Goal: Task Accomplishment & Management: Use online tool/utility

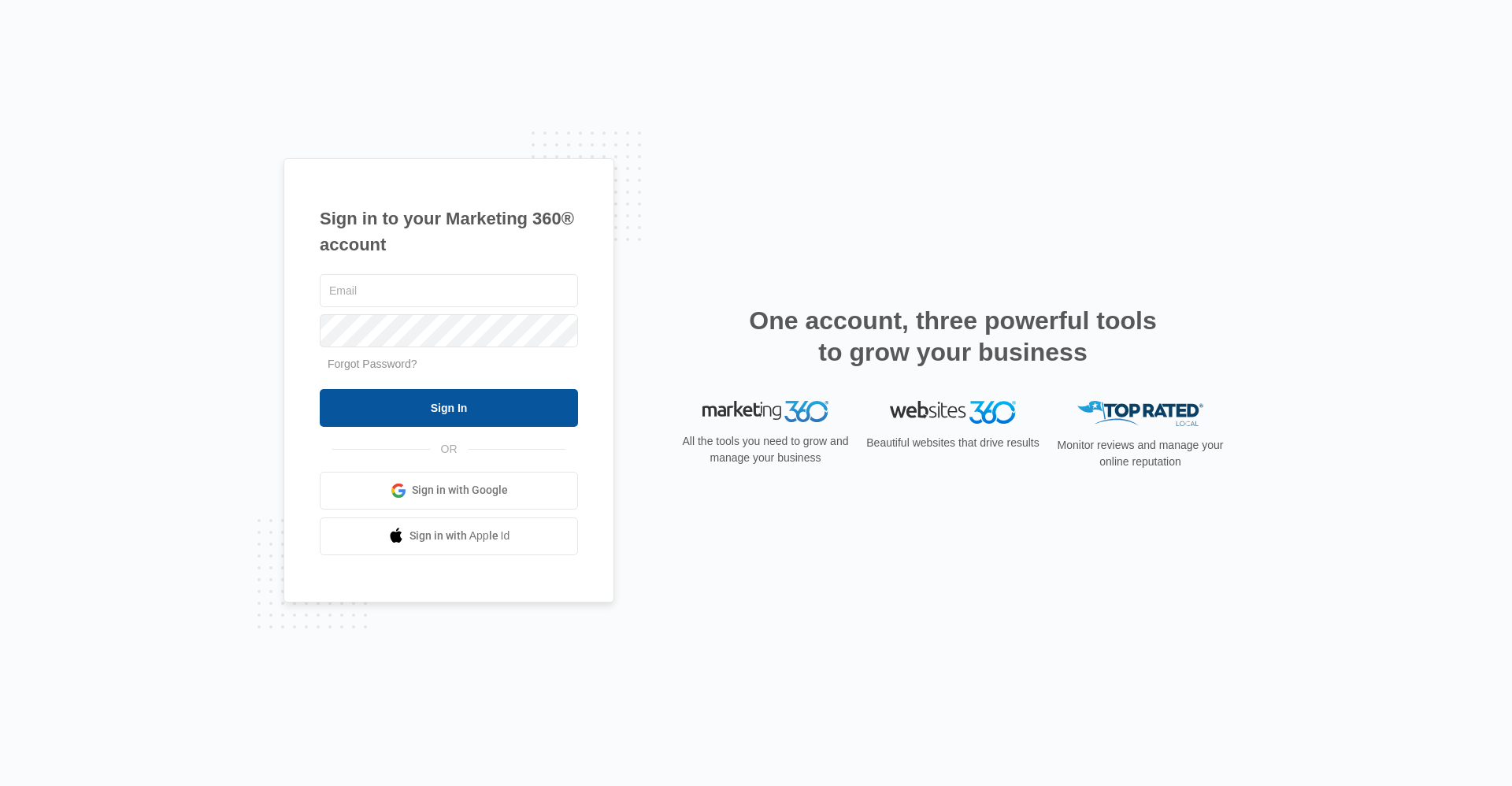
type input "[EMAIL_ADDRESS][DOMAIN_NAME]"
click at [482, 410] on input "Sign In" at bounding box center [449, 407] width 258 height 38
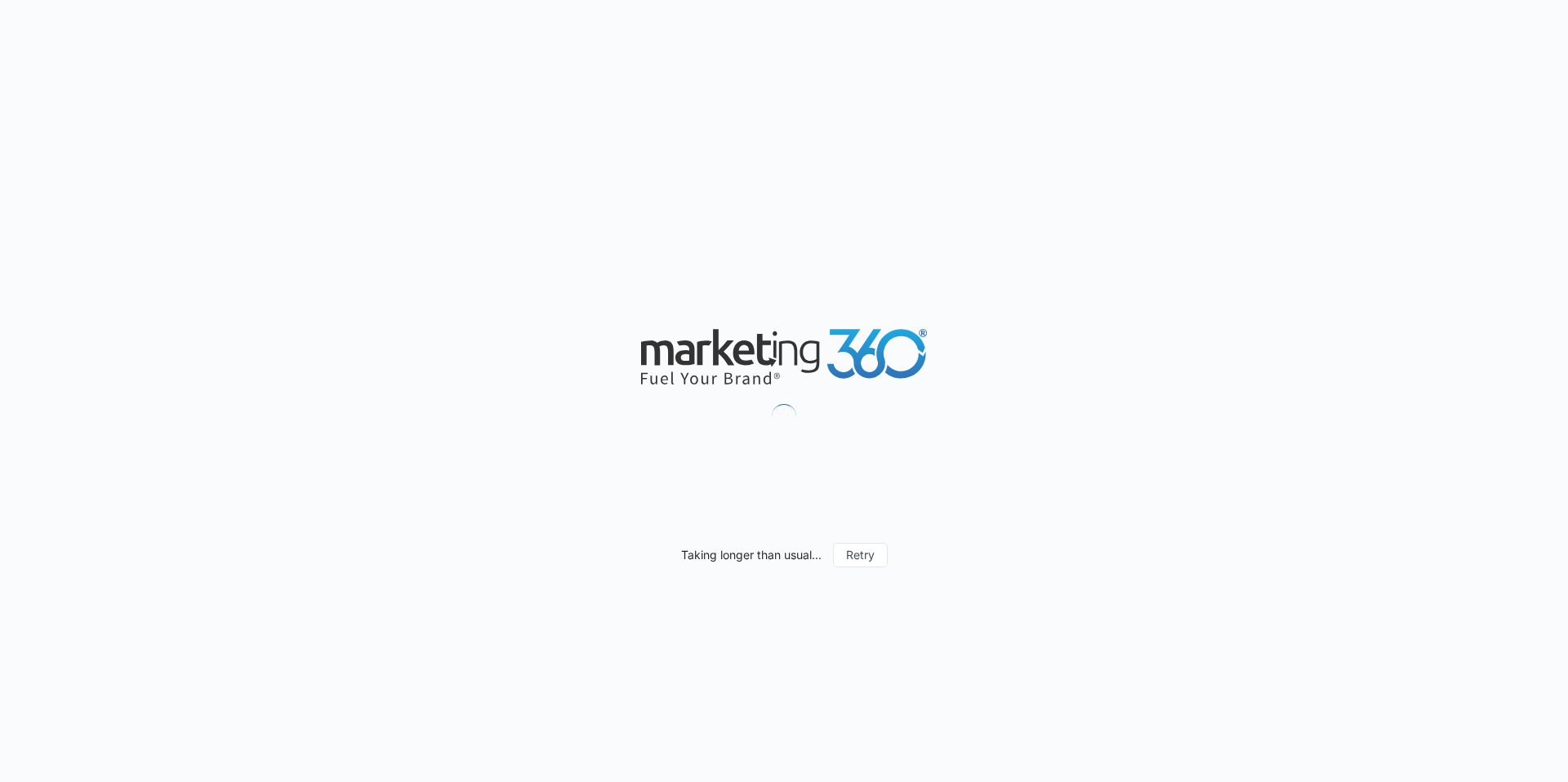
drag, startPoint x: 489, startPoint y: 563, endPoint x: 240, endPoint y: 416, distance: 289.2
click at [240, 416] on div "Taking longer than usual... Retry" at bounding box center [784, 391] width 1568 height 782
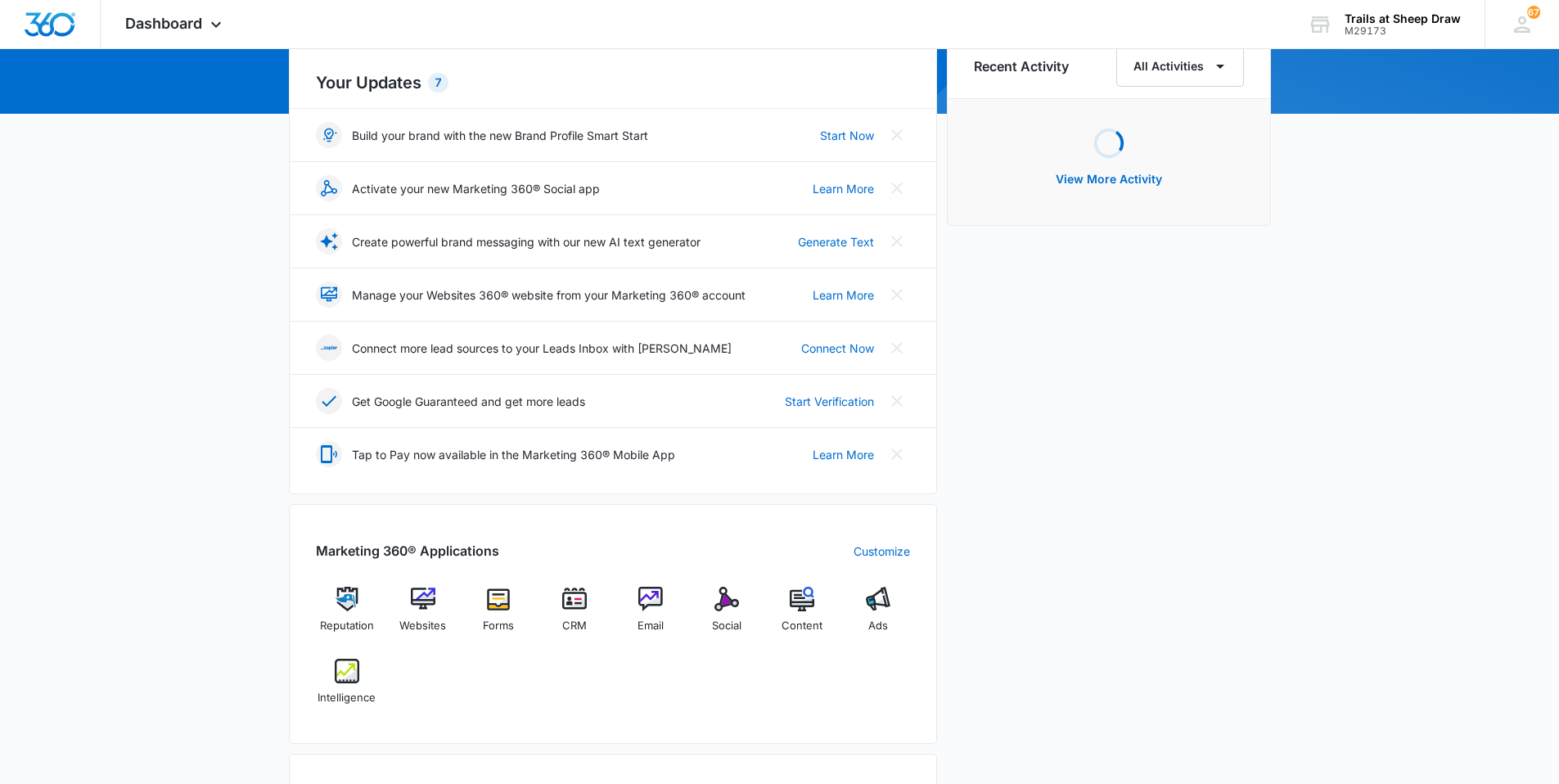
scroll to position [246, 0]
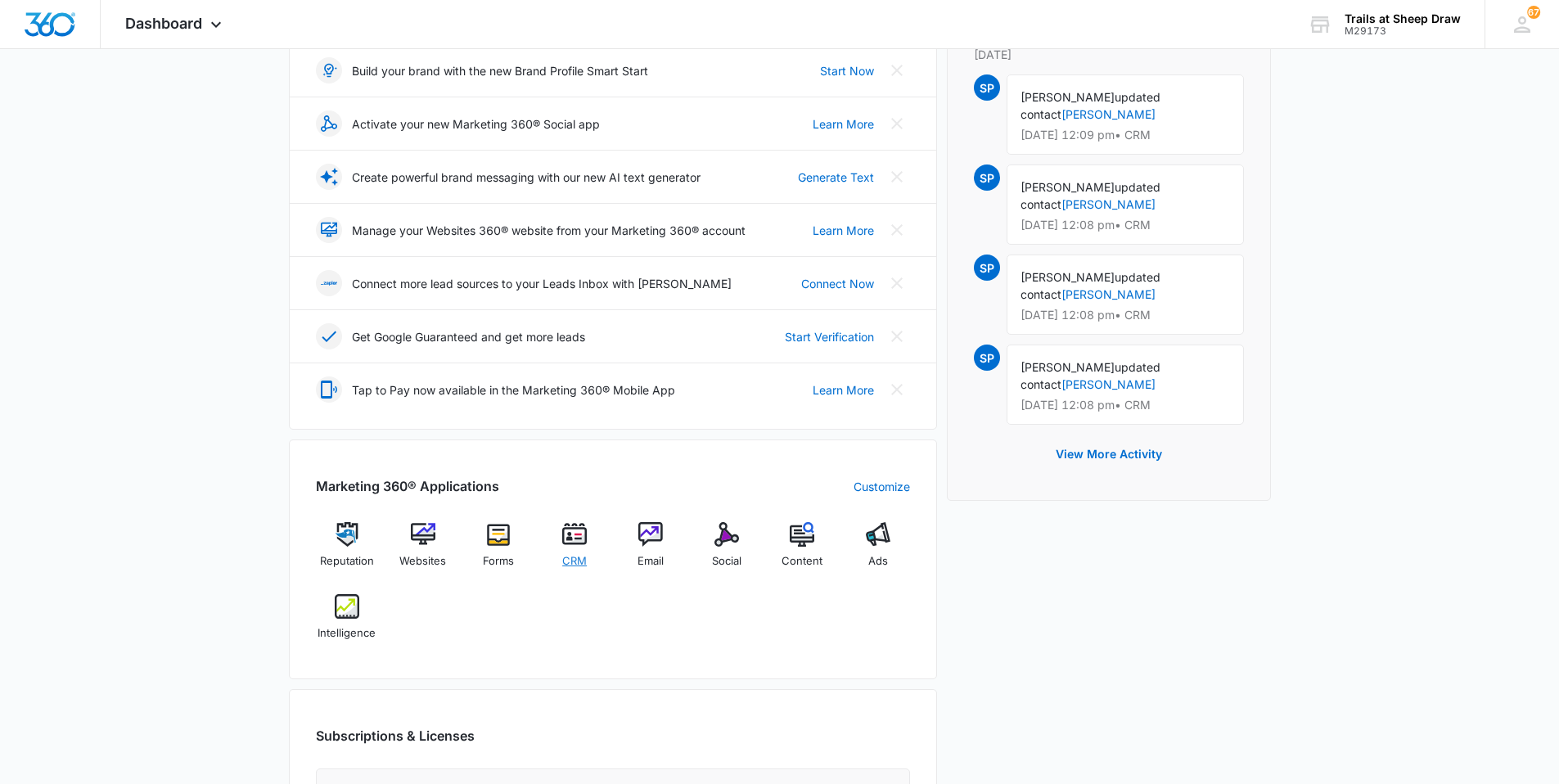
click at [574, 541] on img at bounding box center [574, 534] width 24 height 24
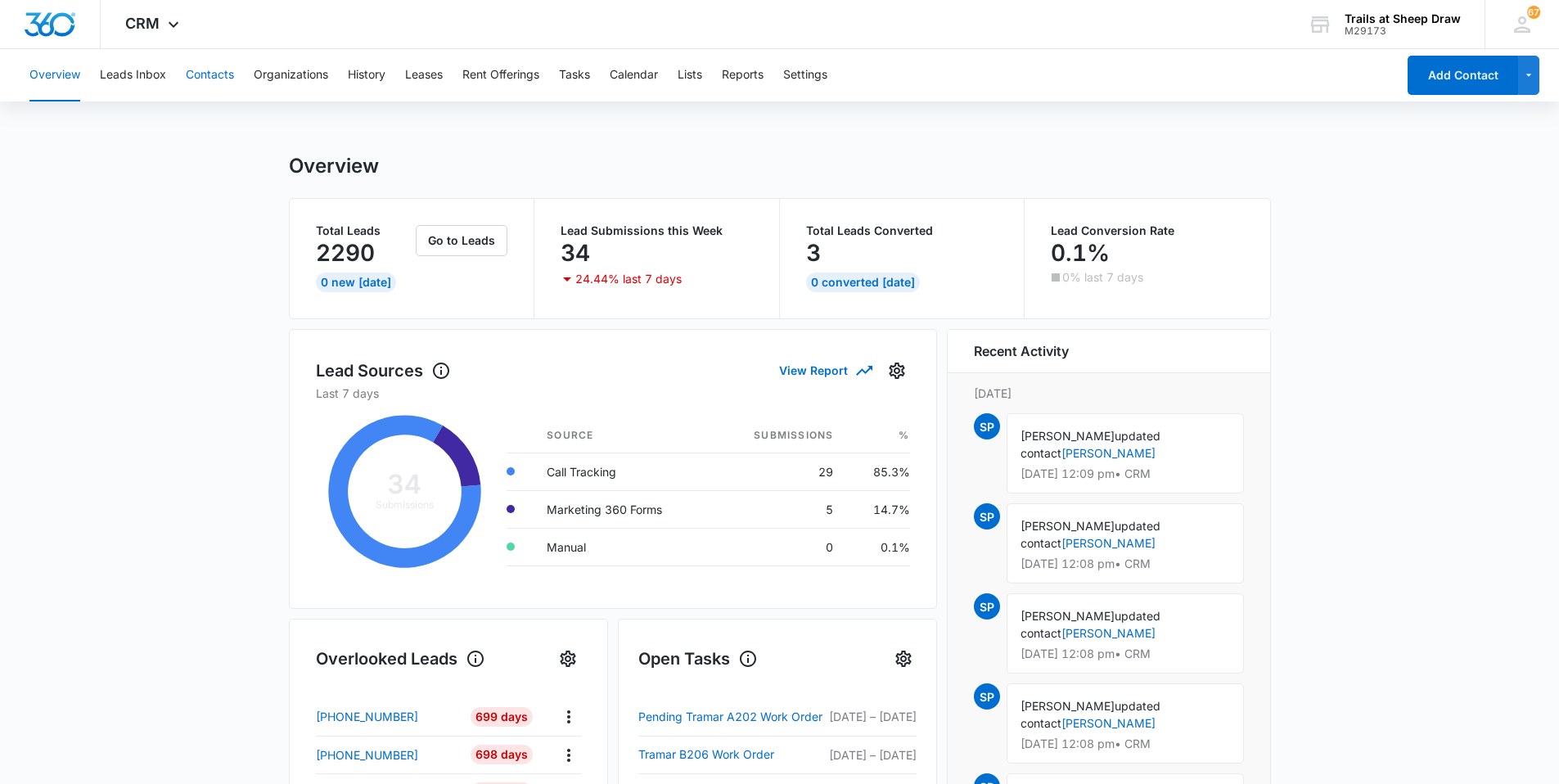
click at [213, 65] on button "Contacts" at bounding box center [209, 75] width 48 height 53
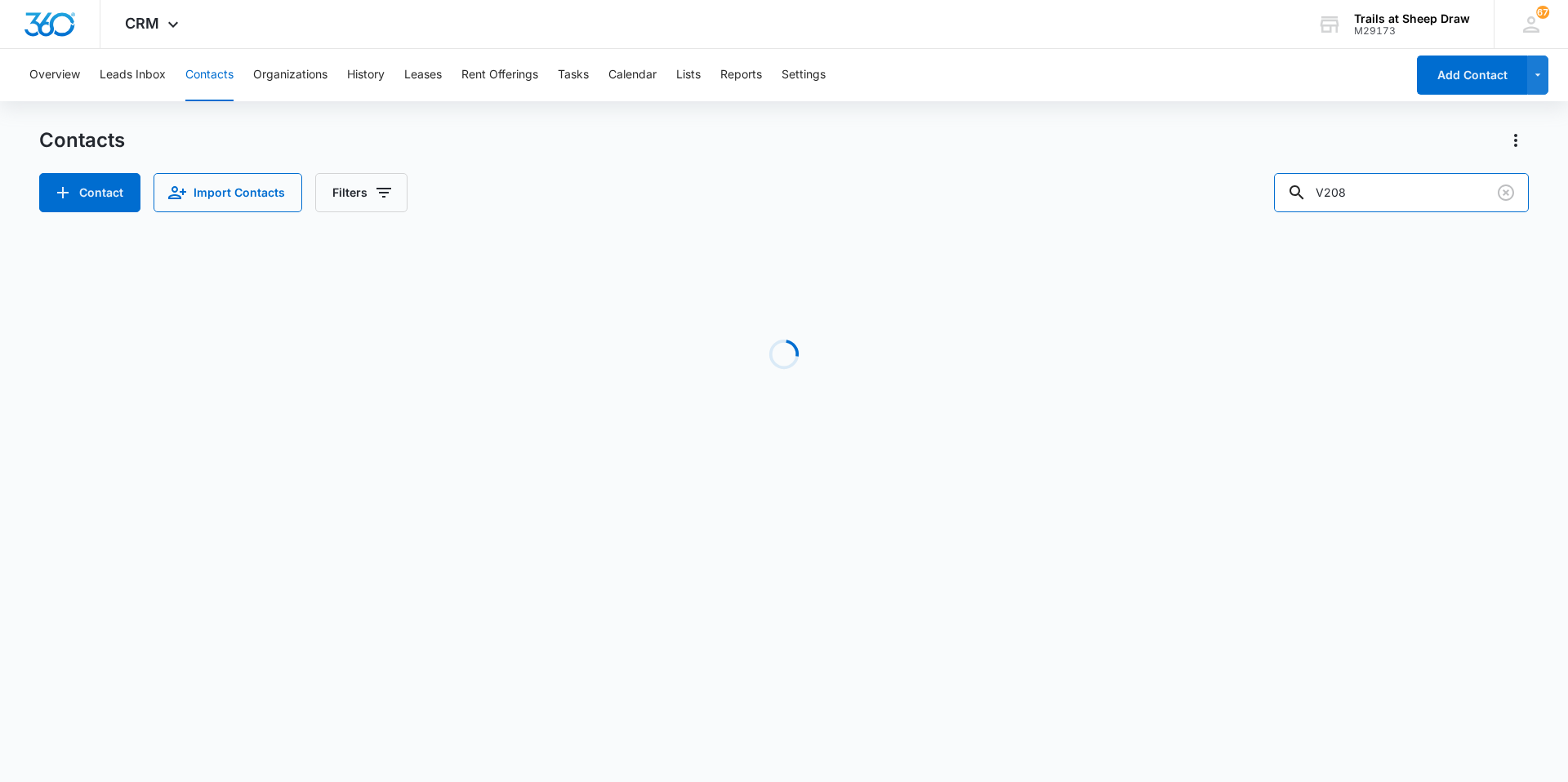
drag, startPoint x: 1415, startPoint y: 198, endPoint x: 988, endPoint y: 163, distance: 428.4
click at [996, 174] on div "Contact Import Contacts Filters V208" at bounding box center [783, 192] width 1489 height 39
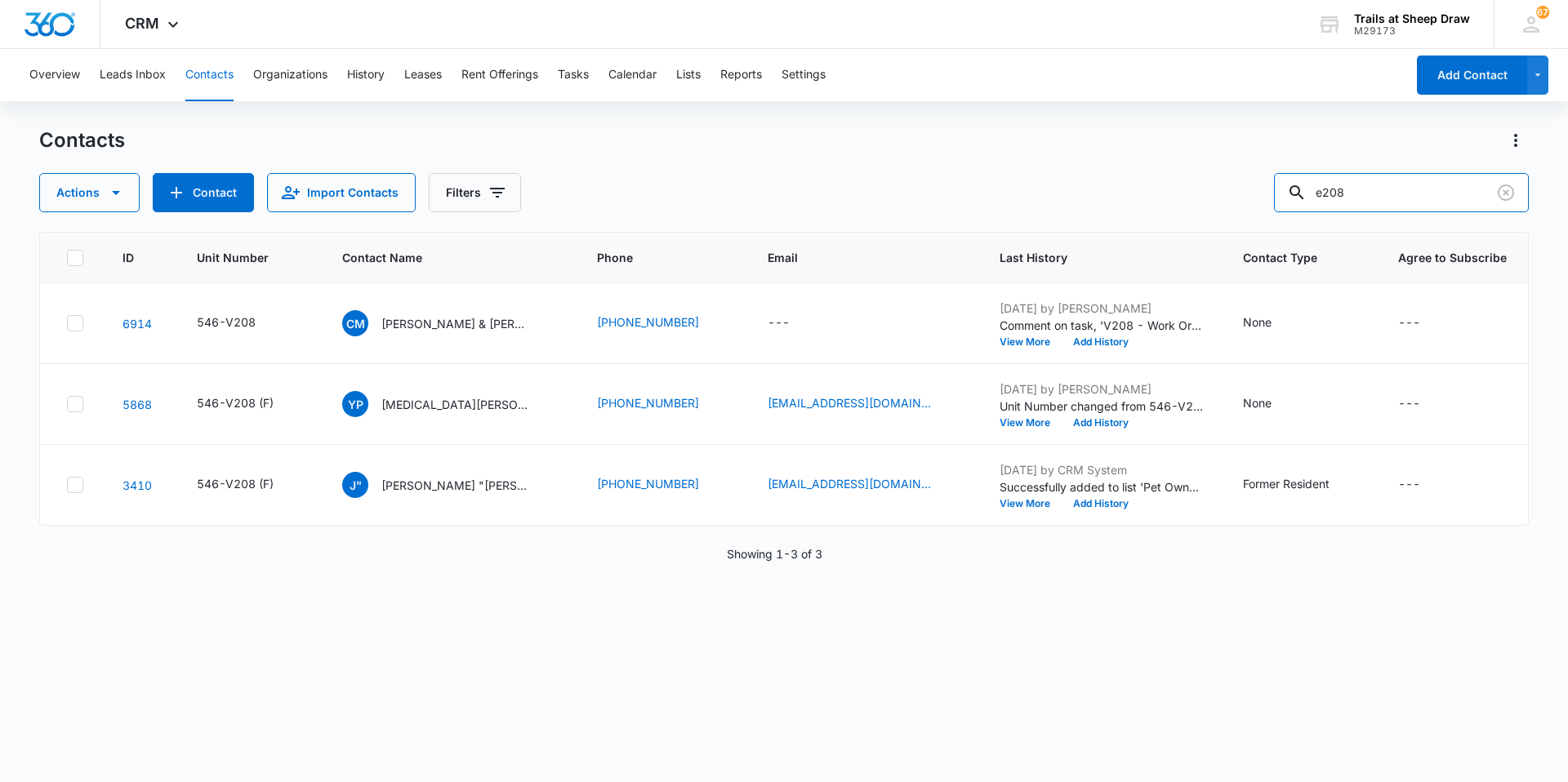
type input "e208"
